Goal: Information Seeking & Learning: Learn about a topic

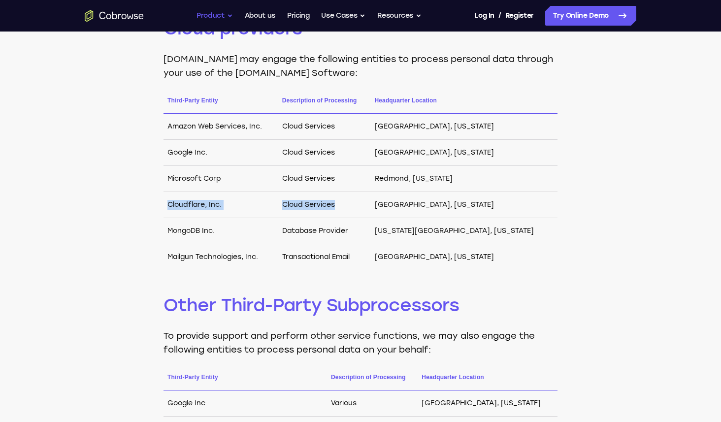
click at [212, 19] on button "Product" at bounding box center [214, 16] width 36 height 20
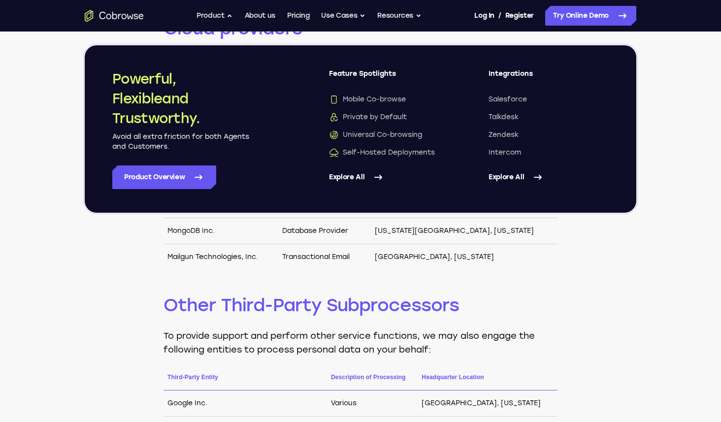
click at [344, 185] on link "Explore All" at bounding box center [389, 177] width 120 height 24
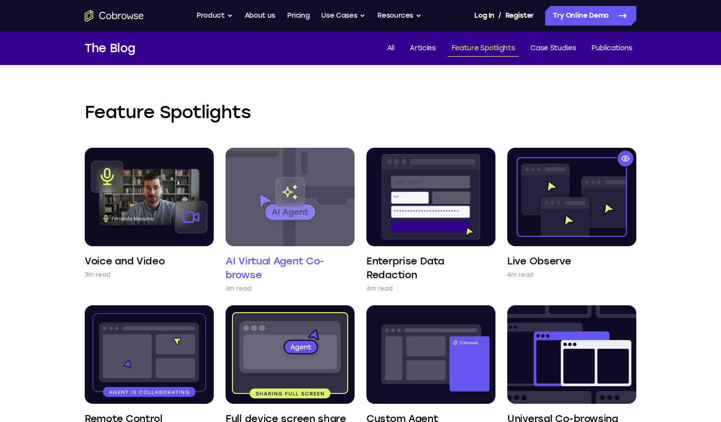
click at [281, 198] on img at bounding box center [290, 197] width 129 height 98
click at [300, 202] on img at bounding box center [290, 197] width 129 height 98
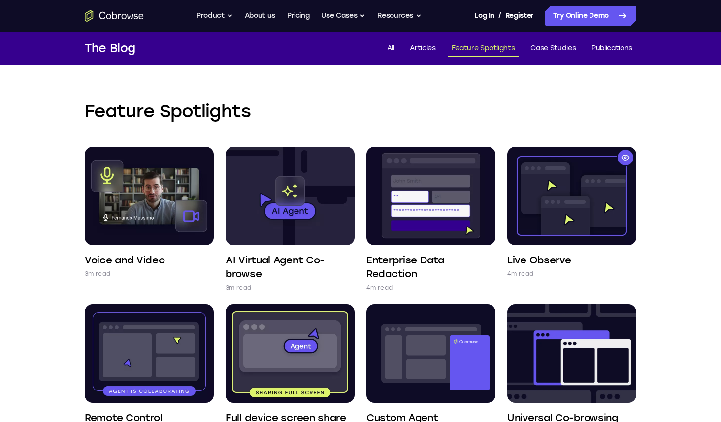
click at [128, 16] on icon "Go to the home page" at bounding box center [130, 16] width 6 height 5
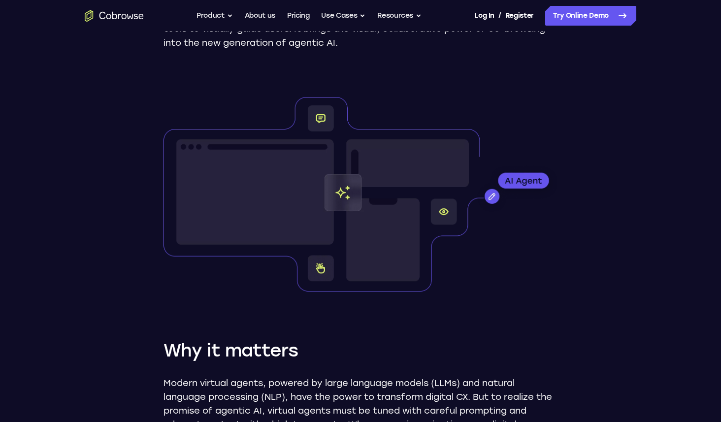
scroll to position [228, 0]
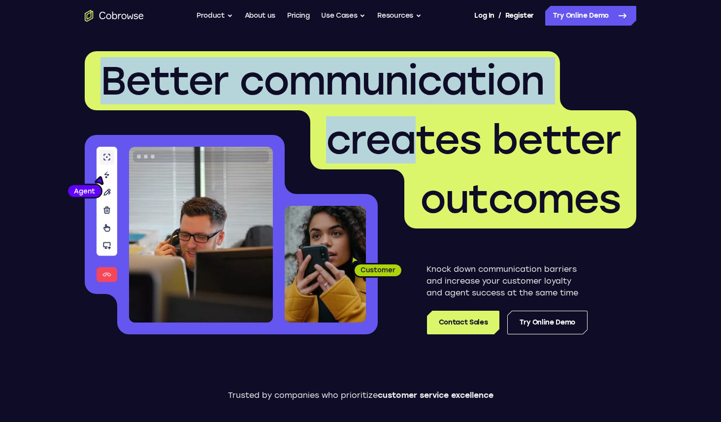
drag, startPoint x: 103, startPoint y: 76, endPoint x: 420, endPoint y: 156, distance: 326.5
click at [420, 156] on h1 "Better communication creates better outcomes" at bounding box center [360, 139] width 551 height 177
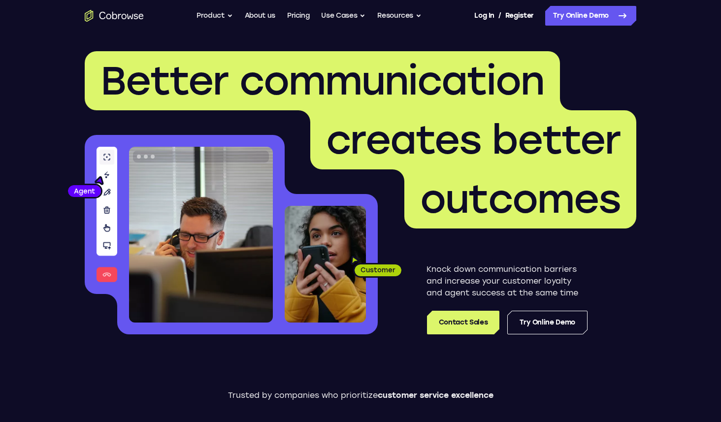
drag, startPoint x: 60, startPoint y: 166, endPoint x: 197, endPoint y: 202, distance: 141.4
click at [197, 202] on header "Better communication creates better outcomes Customer Agent Agent Knock down co…" at bounding box center [360, 197] width 630 height 330
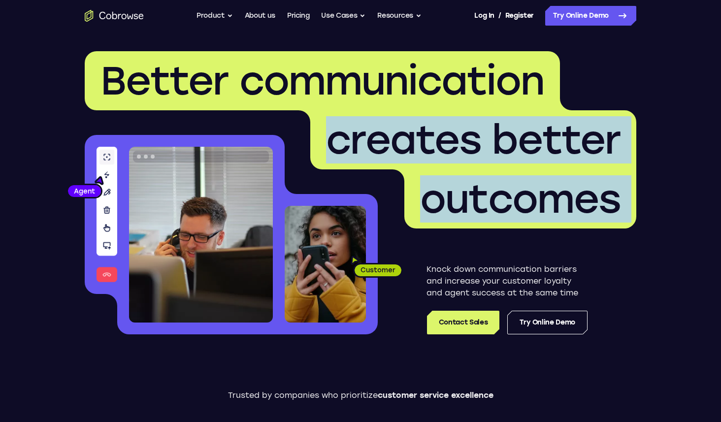
drag, startPoint x: 46, startPoint y: 211, endPoint x: 301, endPoint y: 263, distance: 259.9
click at [168, 116] on h1 "Better communication creates better outcomes" at bounding box center [360, 139] width 551 height 177
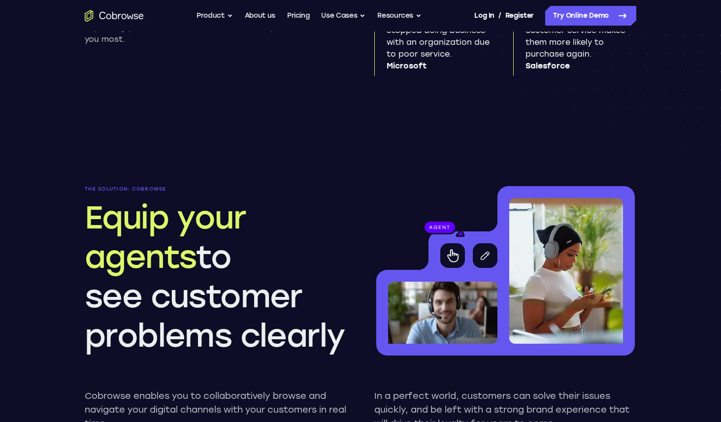
scroll to position [736, 0]
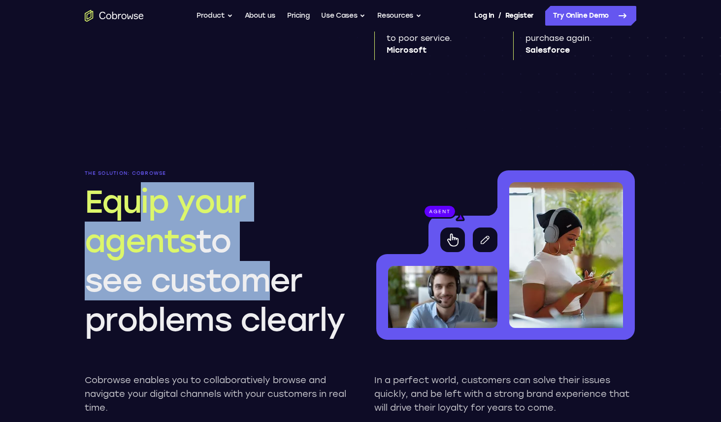
drag, startPoint x: 203, startPoint y: 244, endPoint x: 243, endPoint y: 271, distance: 48.3
click at [243, 271] on h2 "Equip your agents to see customer problems clearly" at bounding box center [216, 261] width 262 height 158
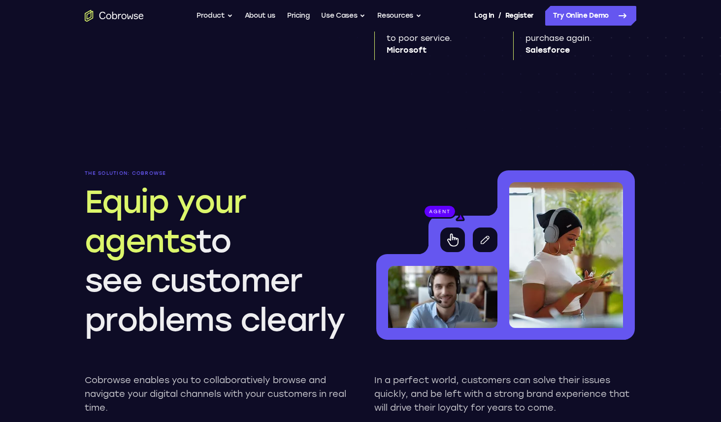
click at [177, 246] on span "Equip your agents" at bounding box center [165, 221] width 161 height 77
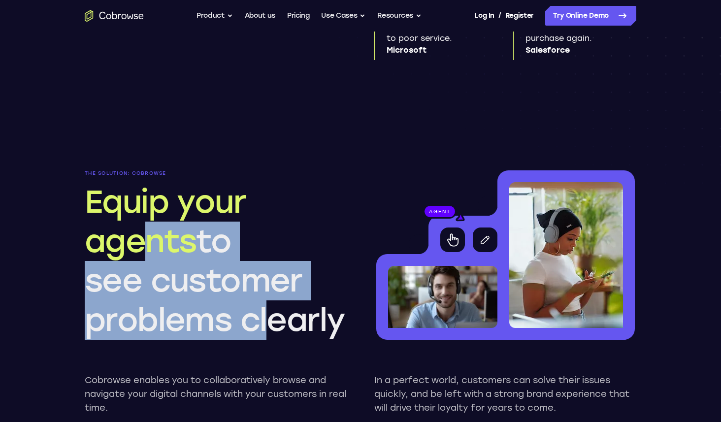
drag, startPoint x: 153, startPoint y: 233, endPoint x: 255, endPoint y: 304, distance: 123.9
click at [255, 304] on h2 "Equip your agents to see customer problems clearly" at bounding box center [216, 261] width 262 height 158
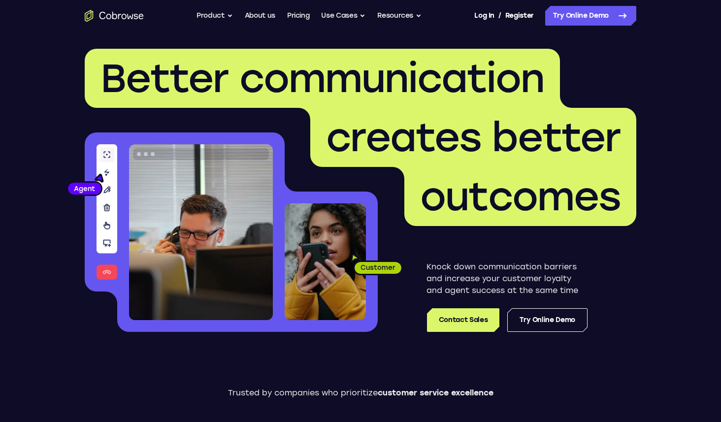
scroll to position [0, 0]
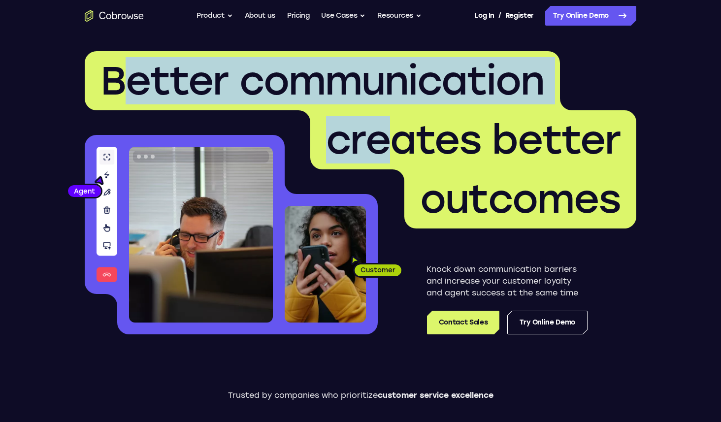
drag, startPoint x: 139, startPoint y: 80, endPoint x: 397, endPoint y: 141, distance: 265.0
click at [397, 141] on h1 "Better communication creates better outcomes" at bounding box center [360, 139] width 551 height 177
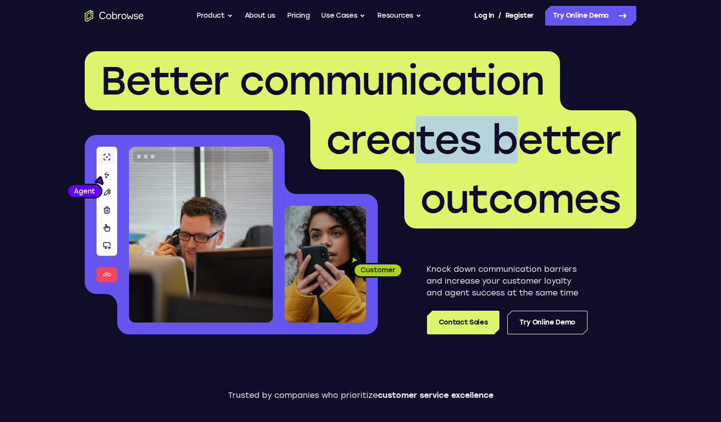
drag, startPoint x: 505, startPoint y: 148, endPoint x: 411, endPoint y: 147, distance: 94.1
click at [411, 147] on span "creates better" at bounding box center [473, 139] width 294 height 47
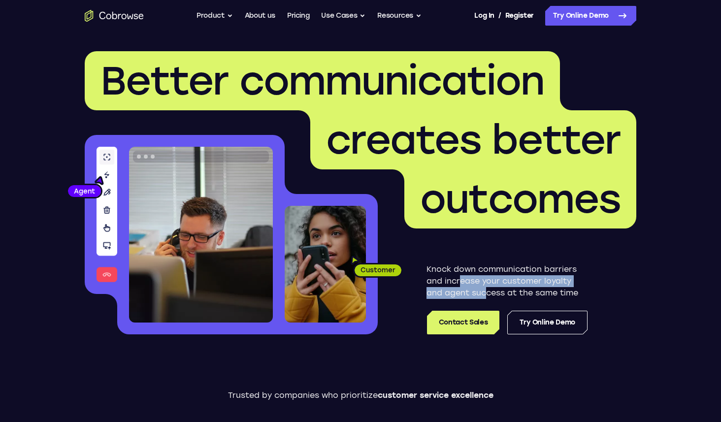
drag, startPoint x: 463, startPoint y: 280, endPoint x: 486, endPoint y: 291, distance: 25.8
click at [486, 291] on p "Knock down communication barriers and increase your customer loyalty and agent …" at bounding box center [506, 280] width 161 height 35
drag, startPoint x: 444, startPoint y: 291, endPoint x: 505, endPoint y: 291, distance: 61.1
click at [505, 291] on p "Knock down communication barriers and increase your customer loyalty and agent …" at bounding box center [506, 280] width 161 height 35
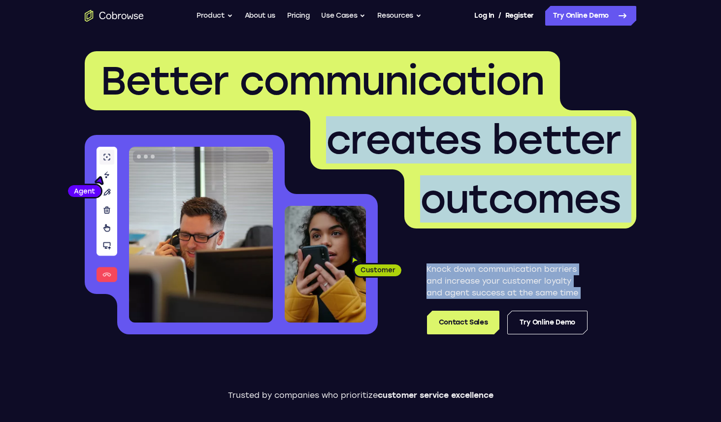
drag, startPoint x: 51, startPoint y: 173, endPoint x: 434, endPoint y: 305, distance: 405.2
click at [434, 305] on header "Better communication creates better outcomes Customer Agent Agent Knock down co…" at bounding box center [360, 197] width 630 height 330
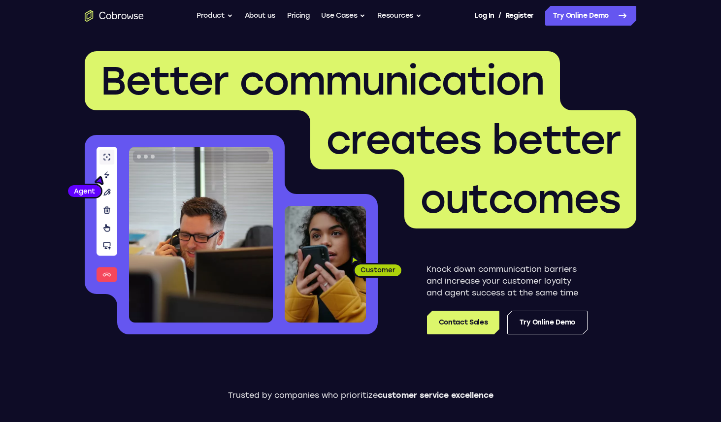
click at [106, 63] on span "Better communication" at bounding box center [322, 80] width 444 height 47
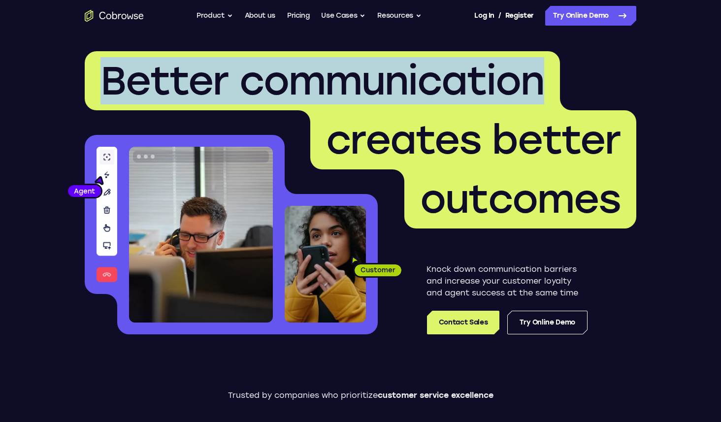
drag, startPoint x: 103, startPoint y: 71, endPoint x: 281, endPoint y: 118, distance: 184.3
click at [281, 118] on h1 "Better communication creates better outcomes" at bounding box center [360, 139] width 551 height 177
click at [278, 35] on header "Better communication creates better outcomes Customer Agent Agent Knock down co…" at bounding box center [360, 197] width 630 height 330
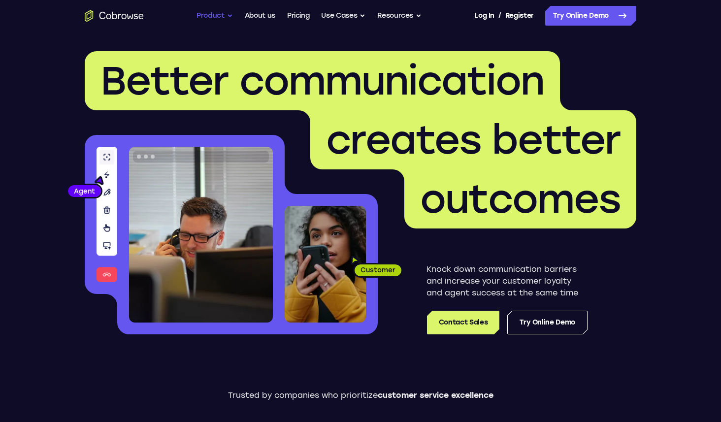
click at [208, 17] on button "Product" at bounding box center [214, 16] width 36 height 20
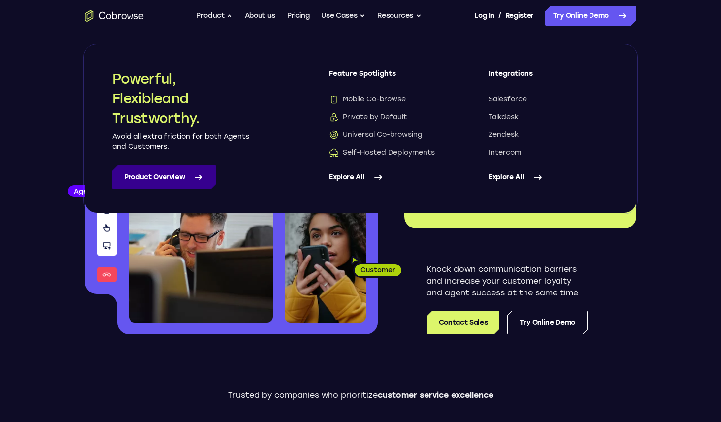
click at [137, 188] on link "Product Overview" at bounding box center [164, 177] width 104 height 24
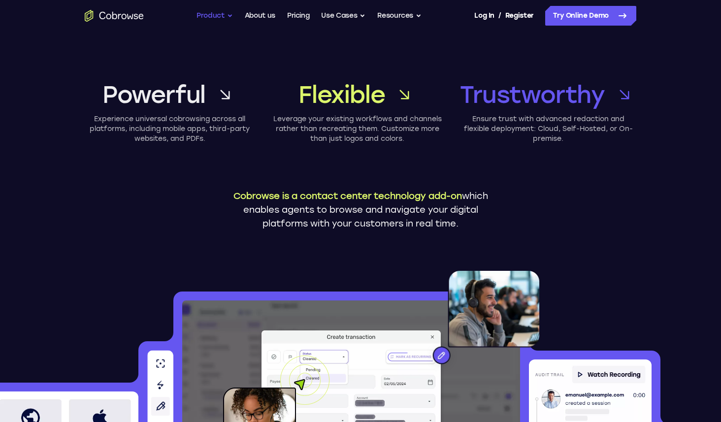
click at [207, 14] on button "Product" at bounding box center [214, 16] width 36 height 20
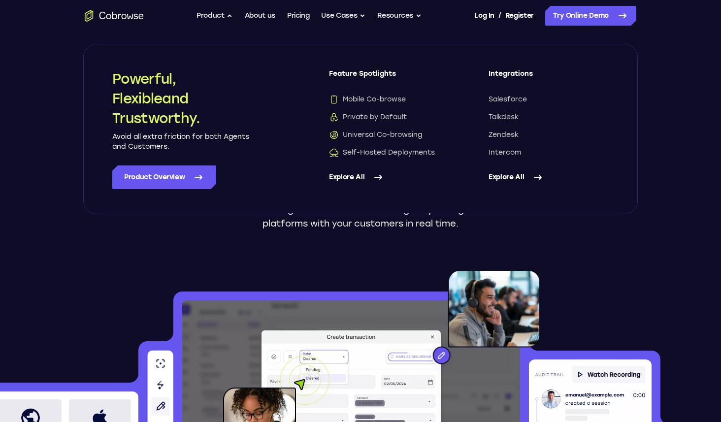
click at [71, 87] on div "Powerful Experience universal cobrowsing across all platforms, including mobile…" at bounding box center [360, 151] width 630 height 238
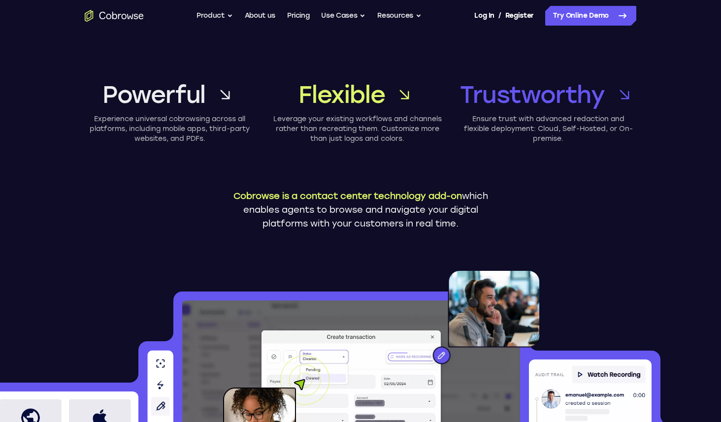
click at [121, 24] on div "Go back Powerful, Flexible and Trustworthy. Avoid all extra friction for both A…" at bounding box center [360, 16] width 630 height 20
click at [124, 18] on icon "Go to the home page" at bounding box center [124, 16] width 5 height 5
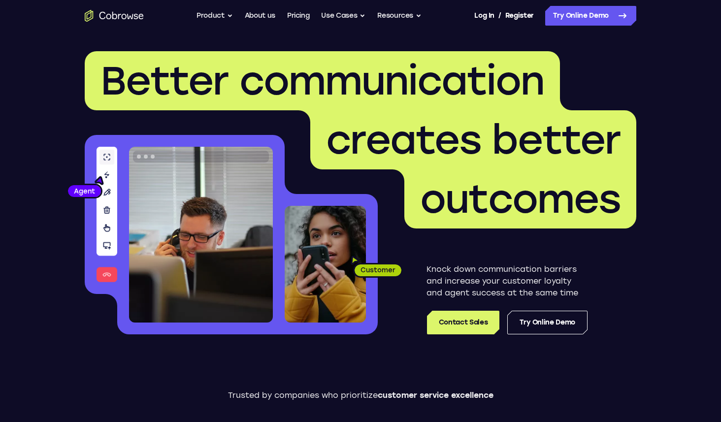
click at [185, 17] on div "Go back Powerful, Flexible and Trustworthy. Avoid all extra friction for both A…" at bounding box center [360, 16] width 630 height 20
click at [206, 18] on button "Product" at bounding box center [214, 16] width 36 height 20
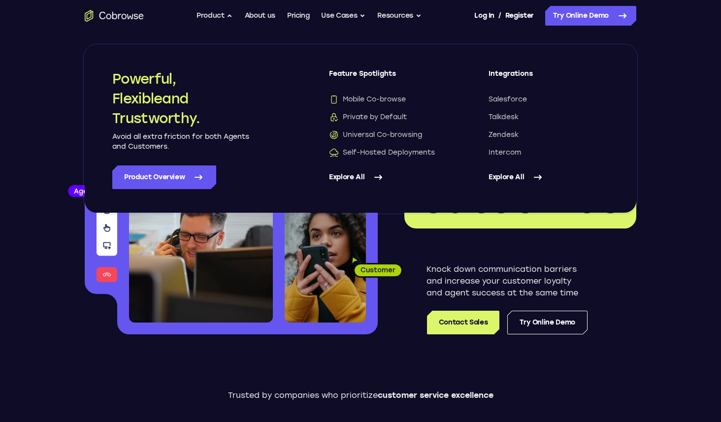
click at [49, 241] on header "Better communication creates better outcomes Customer Agent Agent Knock down co…" at bounding box center [360, 197] width 630 height 330
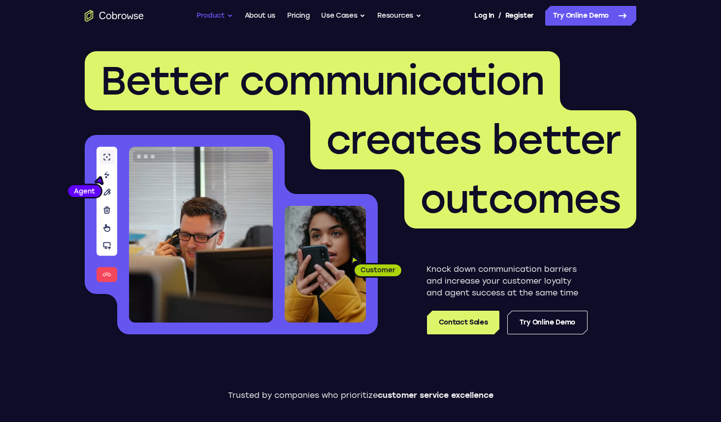
click at [212, 12] on button "Product" at bounding box center [214, 16] width 36 height 20
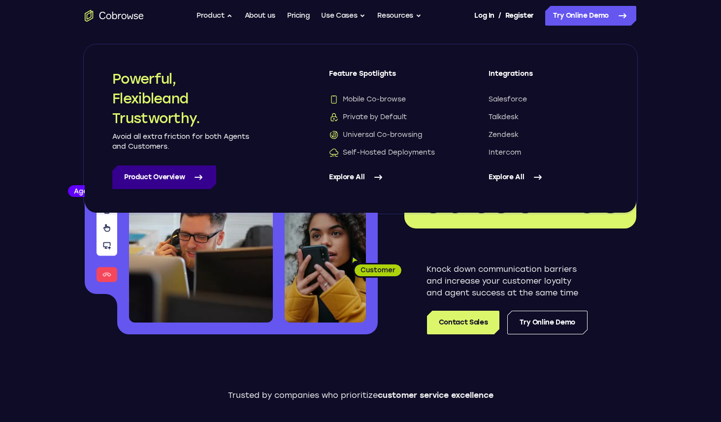
click at [170, 179] on link "Product Overview" at bounding box center [164, 177] width 104 height 24
